Goal: Transaction & Acquisition: Purchase product/service

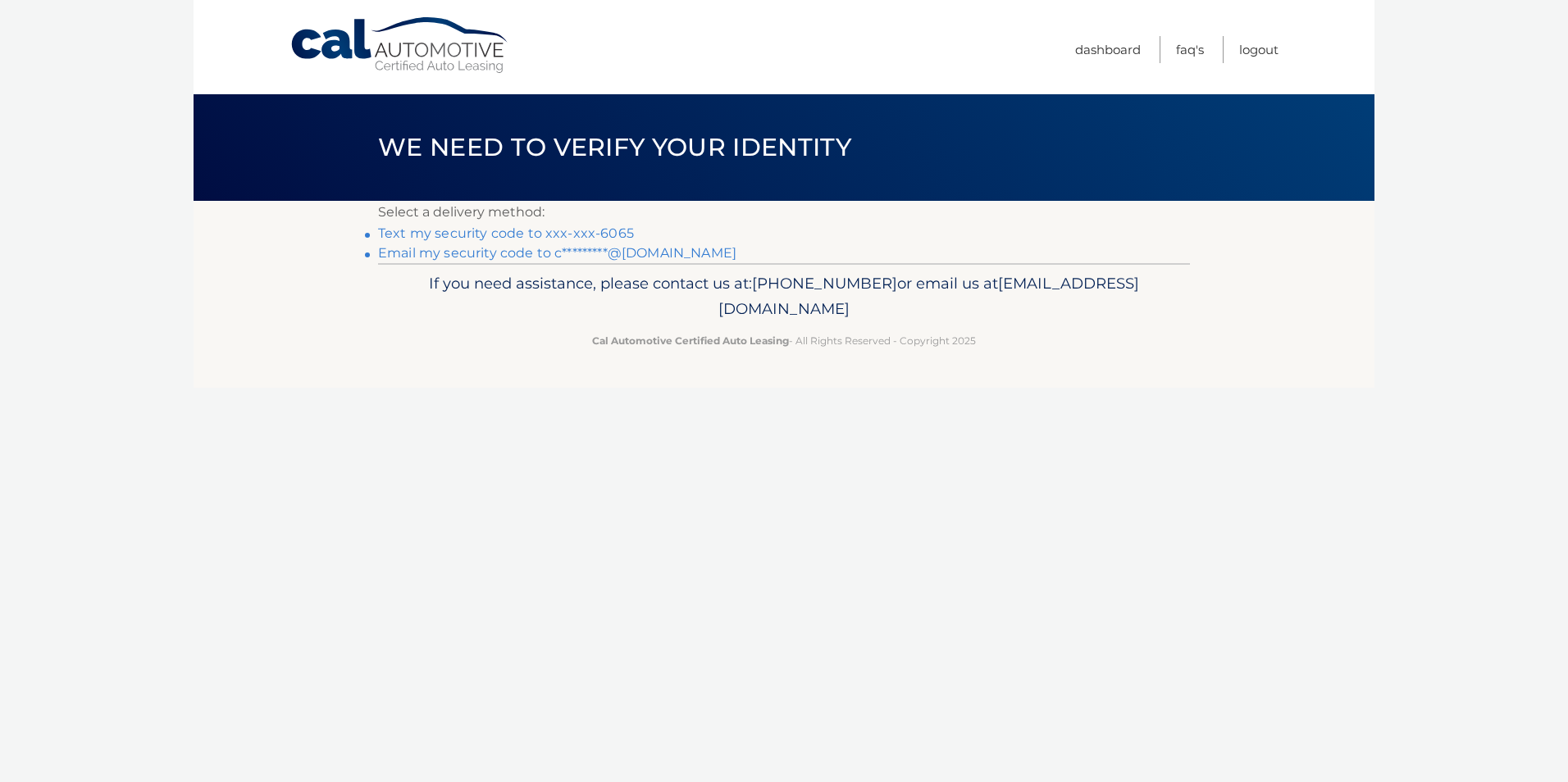
click at [542, 233] on link "Text my security code to xxx-xxx-6065" at bounding box center [506, 233] width 256 height 16
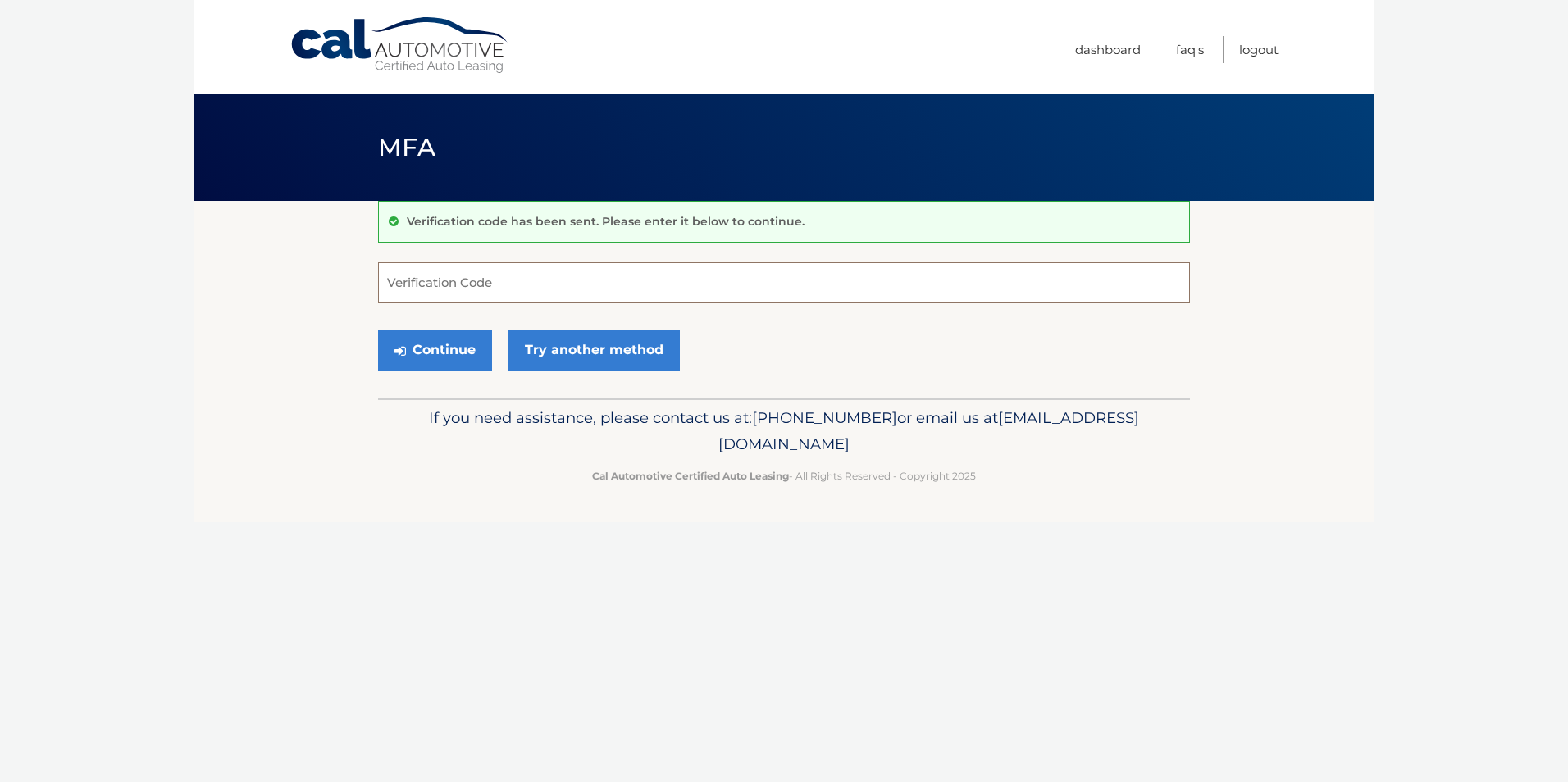
click at [488, 288] on input "Verification Code" at bounding box center [784, 283] width 812 height 41
type input "451663"
click at [440, 367] on button "Continue" at bounding box center [435, 350] width 114 height 41
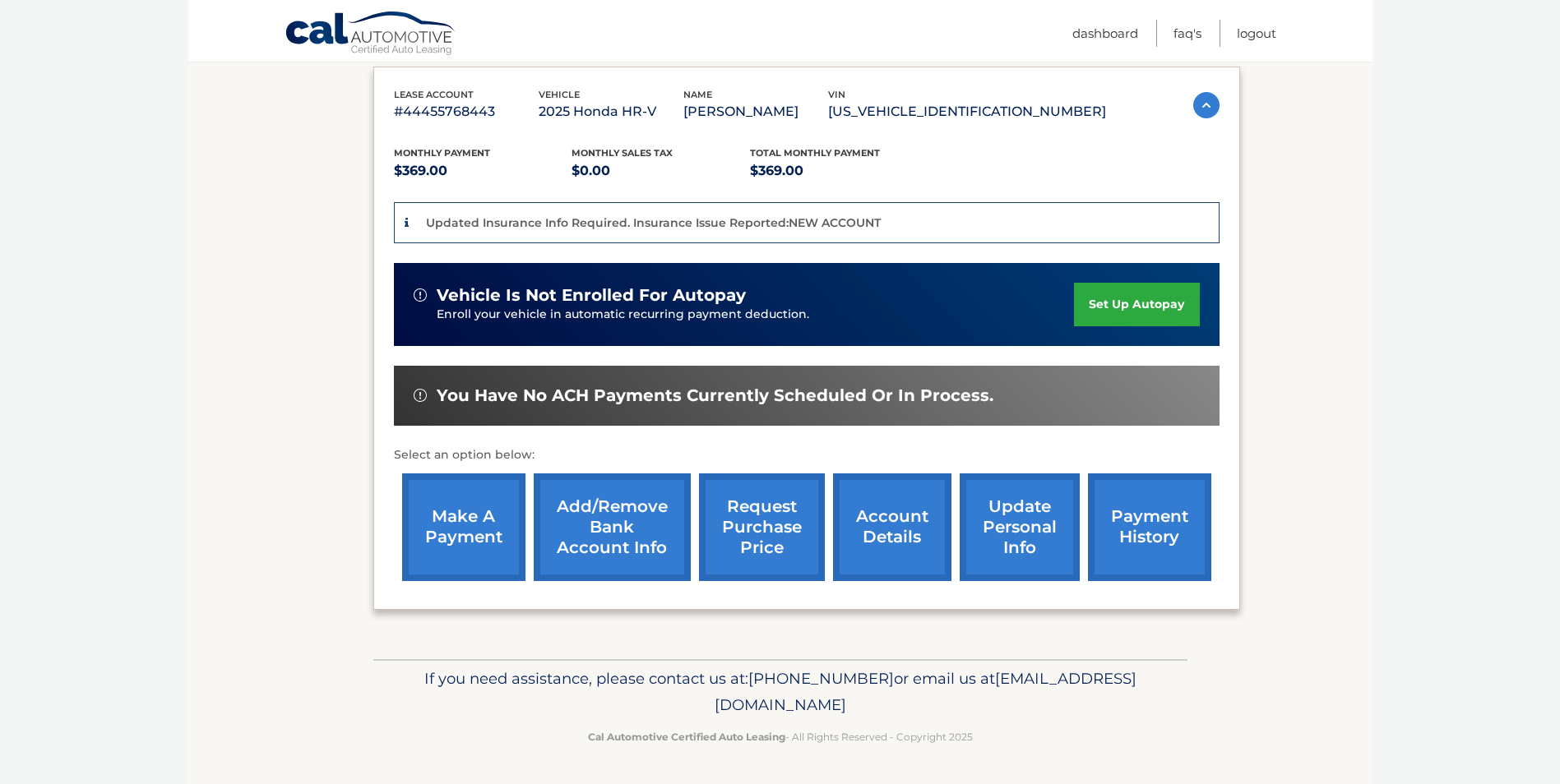
scroll to position [296, 0]
click at [486, 547] on link "make a payment" at bounding box center [464, 527] width 124 height 108
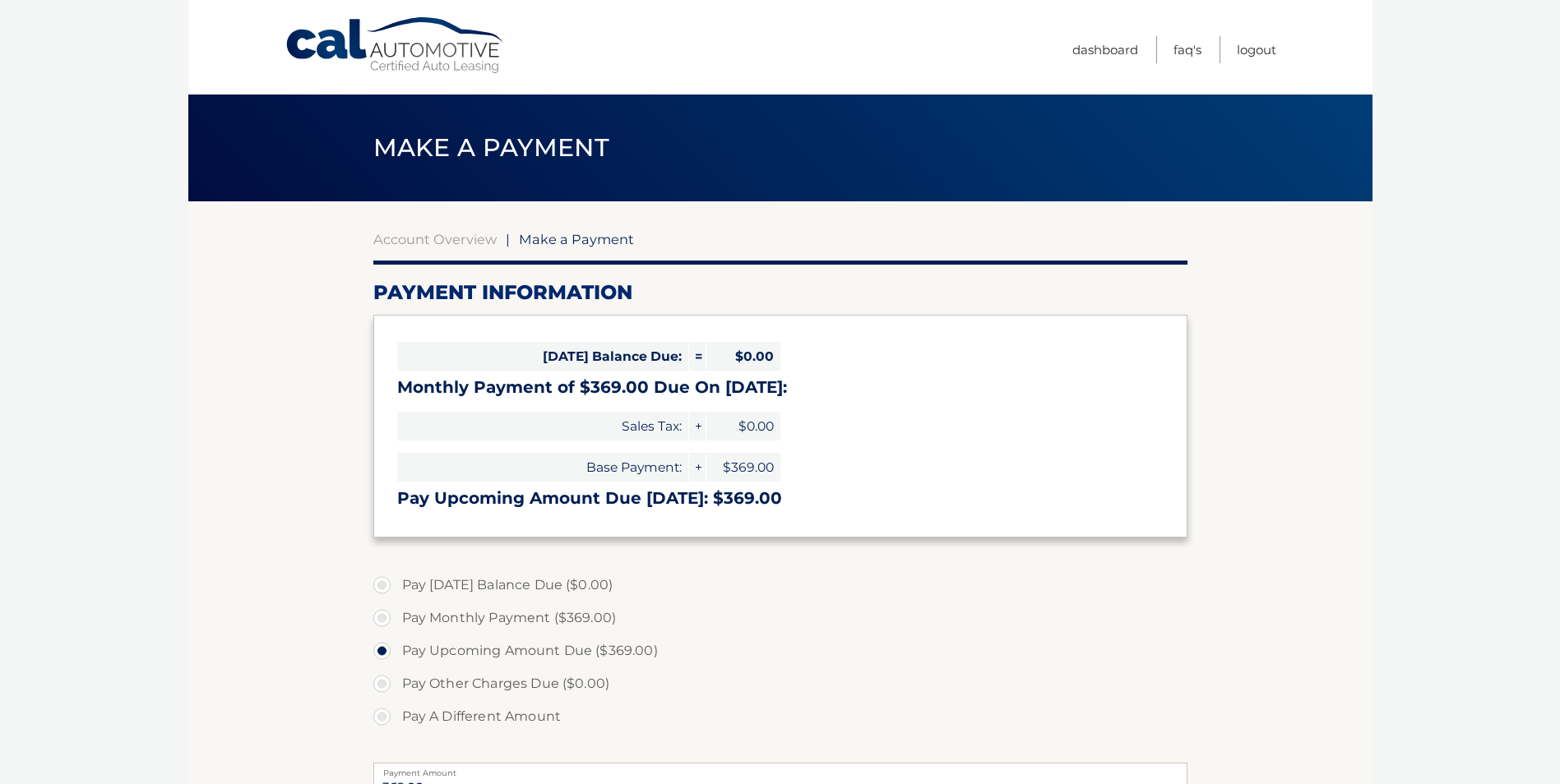
select select "MTYwYmQzMjEtMjllZC00M2E3LWJjM2ItOTNjNzYzODcyZGY4"
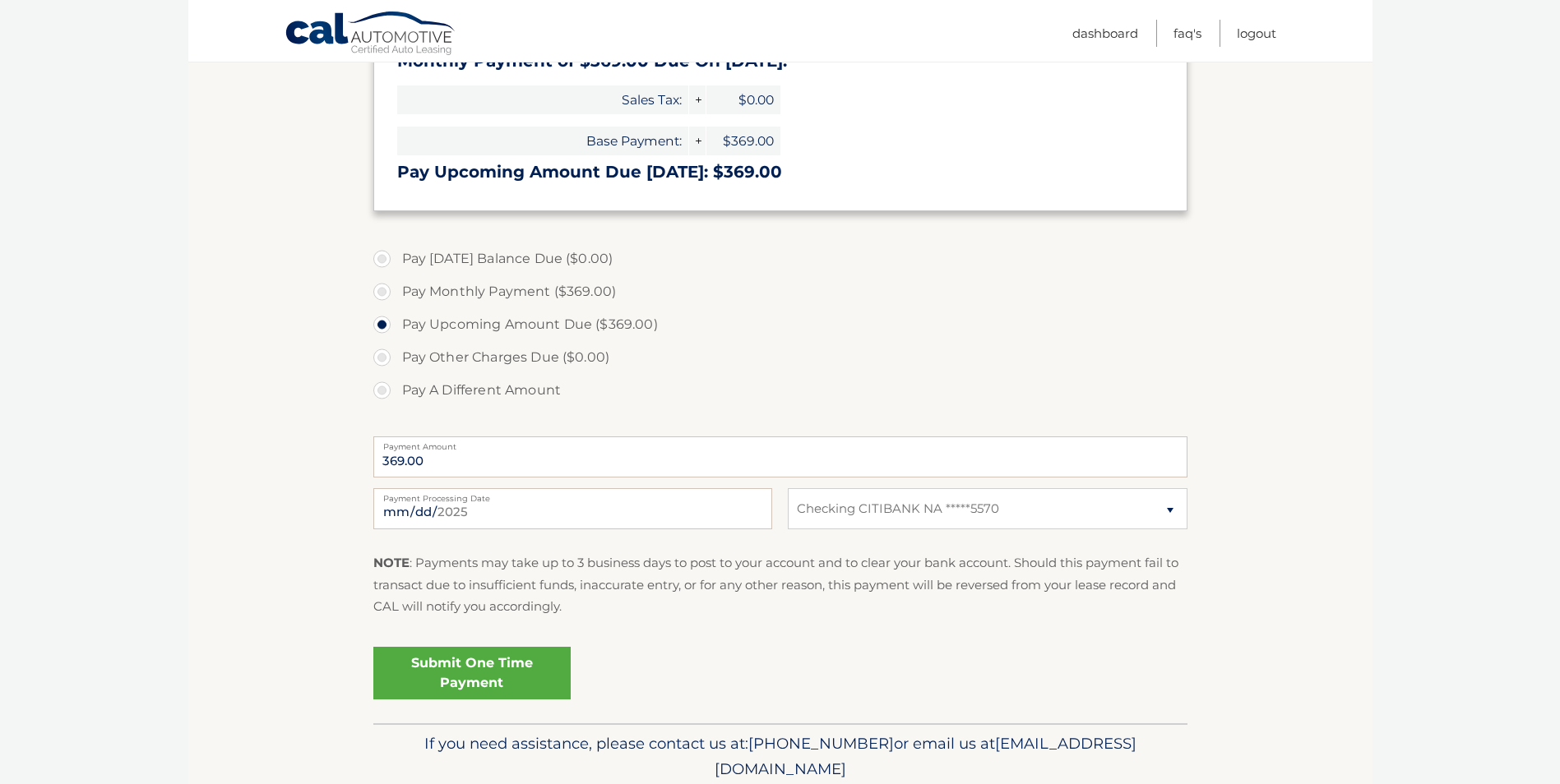
scroll to position [328, 0]
click at [685, 511] on input "2025-09-08" at bounding box center [573, 506] width 399 height 41
type input "2025-09-10"
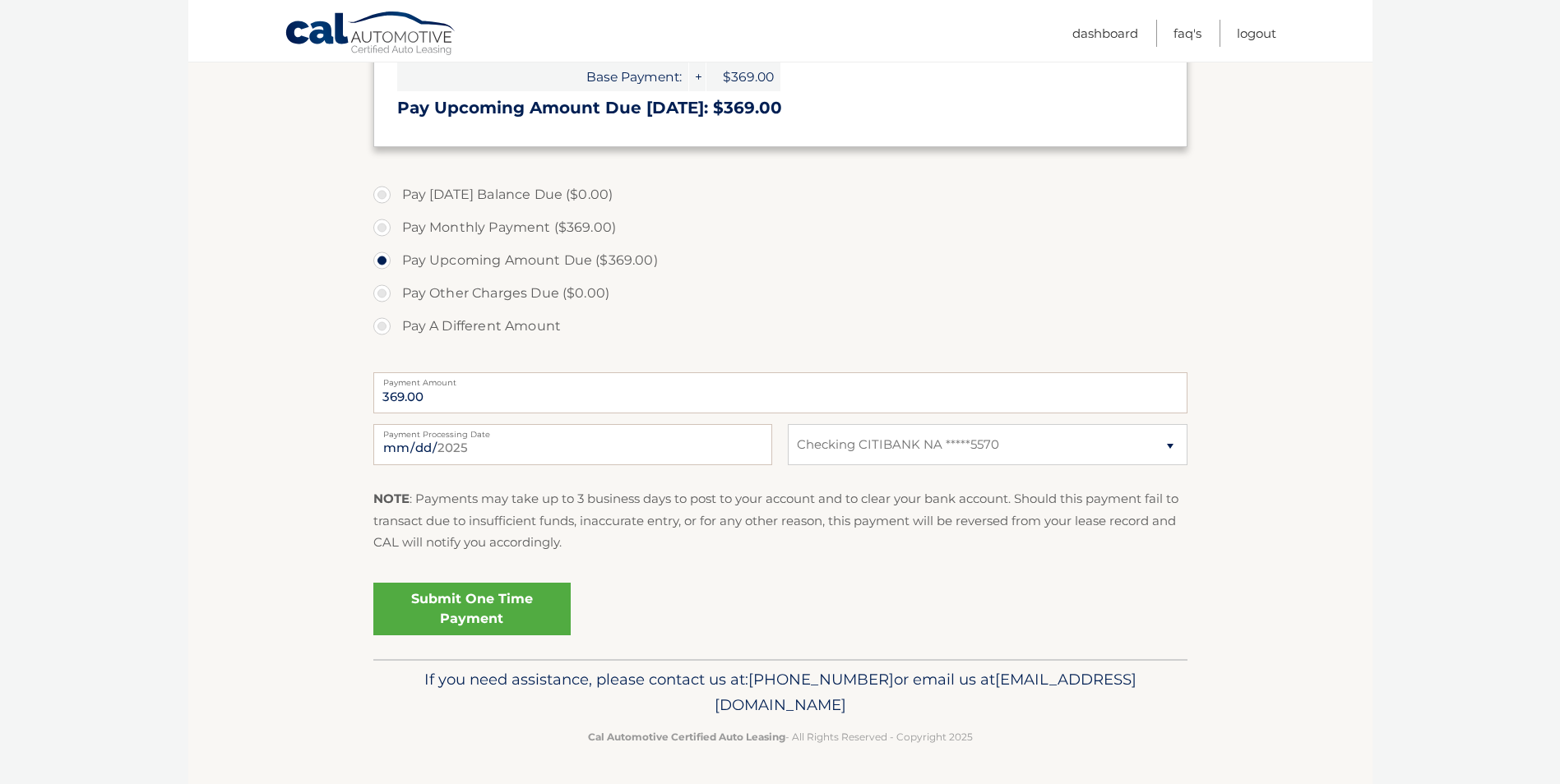
click at [499, 609] on link "Submit One Time Payment" at bounding box center [472, 609] width 198 height 53
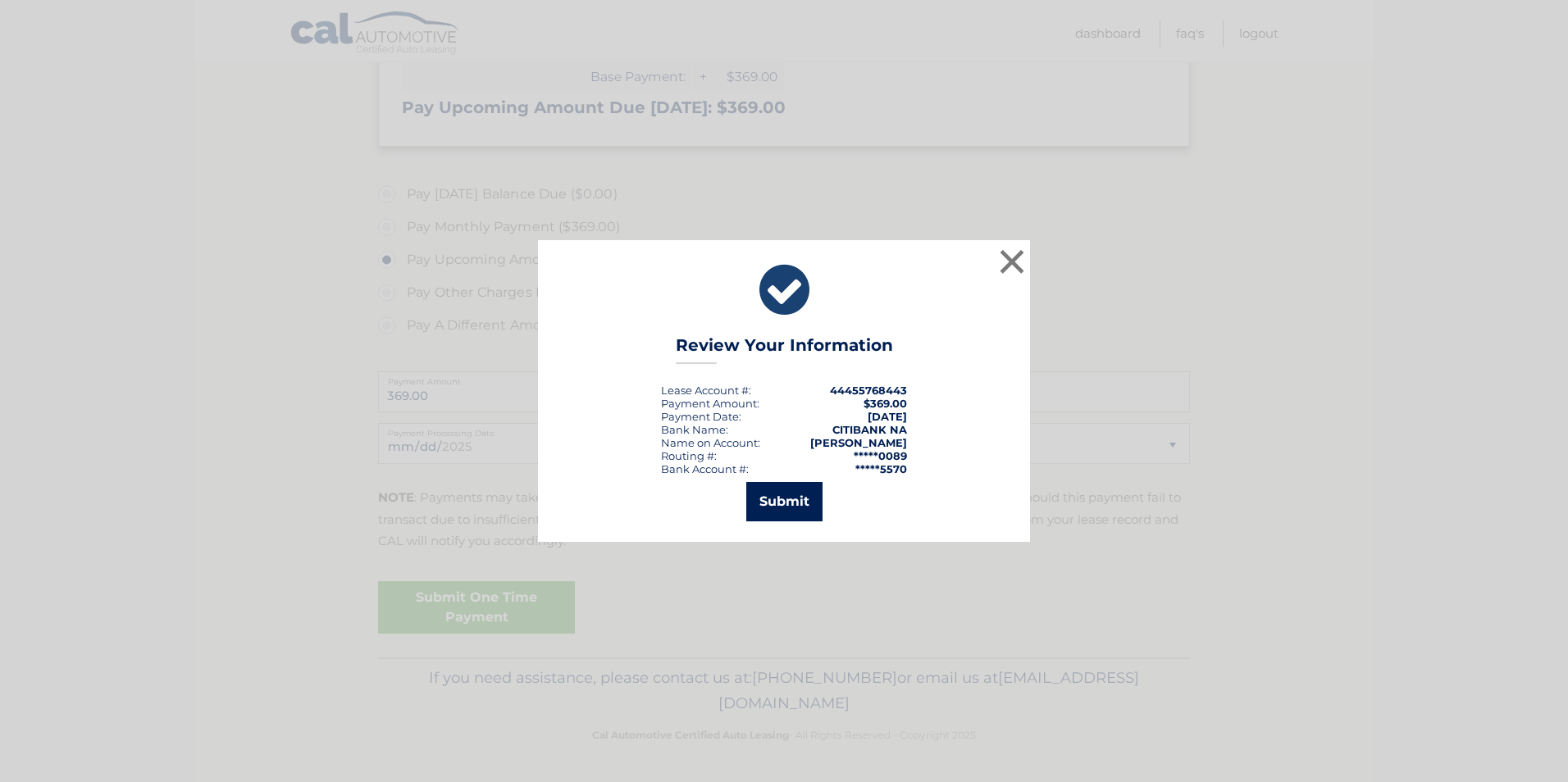
click at [806, 509] on button "Submit" at bounding box center [784, 502] width 76 height 39
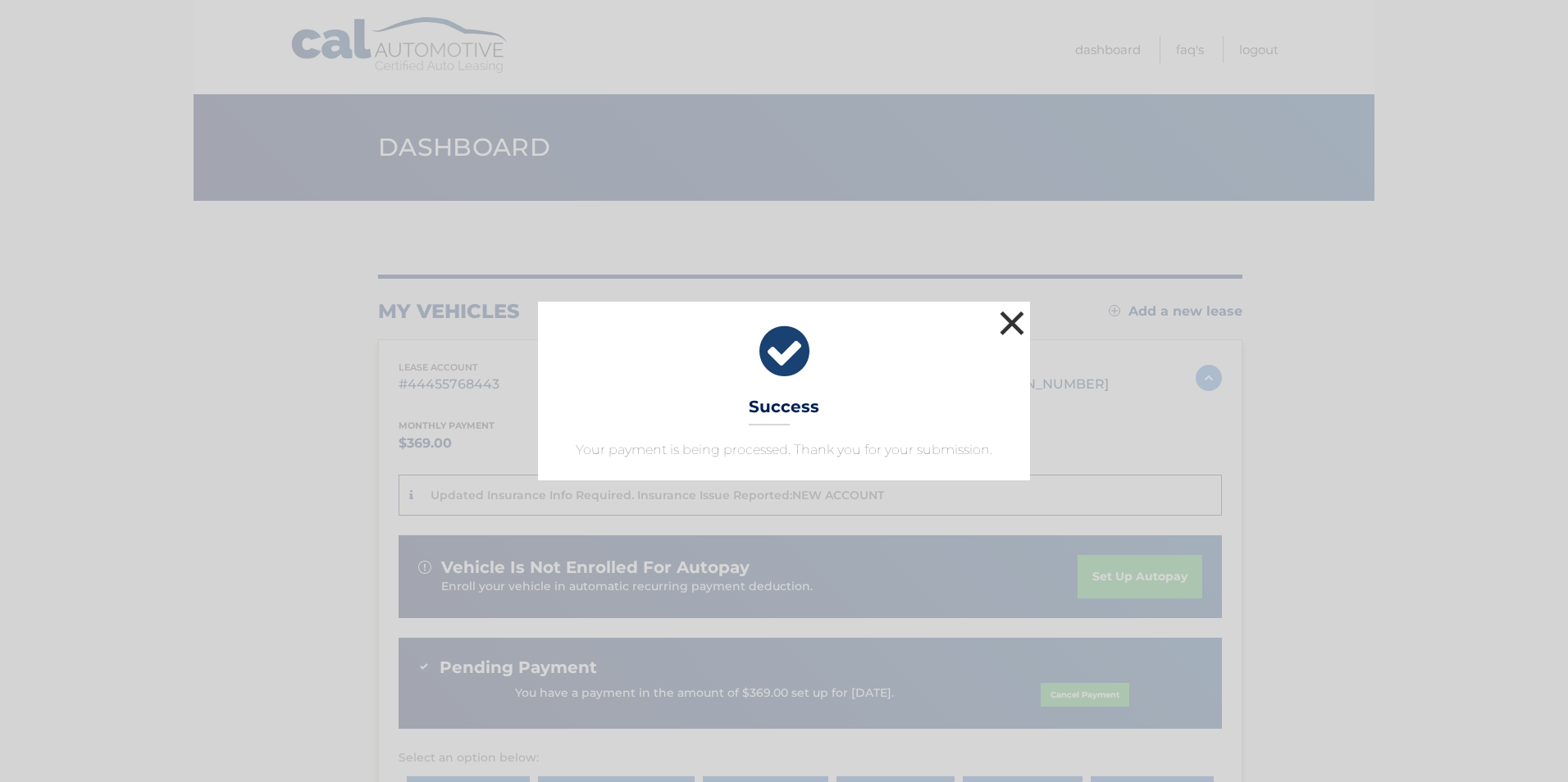
click at [1014, 326] on button "×" at bounding box center [1011, 322] width 33 height 33
